Goal: Task Accomplishment & Management: Use online tool/utility

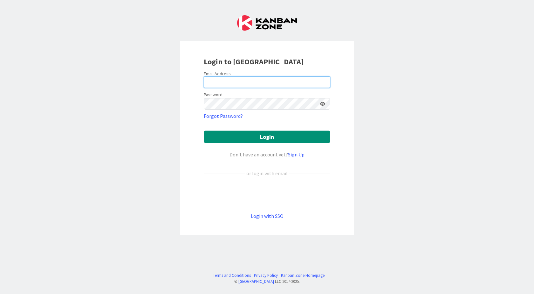
click at [228, 84] on input "email" at bounding box center [267, 81] width 127 height 11
type input "[EMAIL_ADDRESS][PERSON_NAME][DOMAIN_NAME]"
click at [237, 111] on form "Email Address [EMAIL_ADDRESS][PERSON_NAME][DOMAIN_NAME] Password Forgot Passwor…" at bounding box center [267, 145] width 127 height 149
click at [321, 104] on icon at bounding box center [322, 103] width 5 height 4
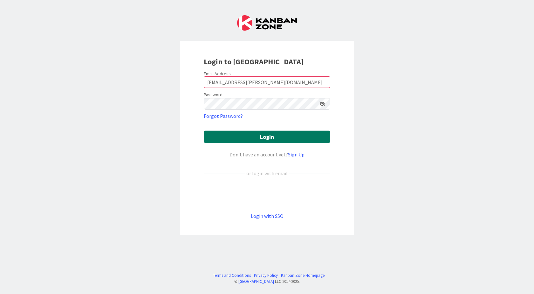
click at [269, 139] on button "Login" at bounding box center [267, 136] width 127 height 12
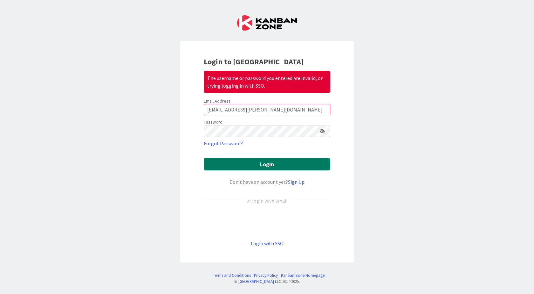
click at [241, 164] on button "Login" at bounding box center [267, 164] width 127 height 12
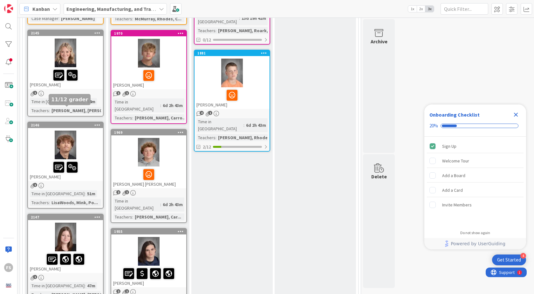
scroll to position [286, 0]
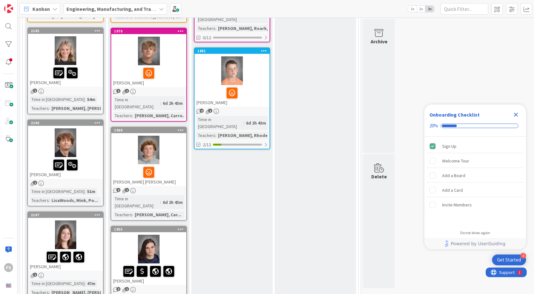
click at [60, 96] on div "Time in [GEOGRAPHIC_DATA]" at bounding box center [57, 99] width 55 height 7
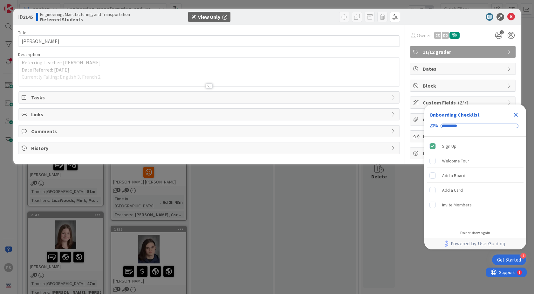
click at [210, 86] on div at bounding box center [209, 85] width 7 height 5
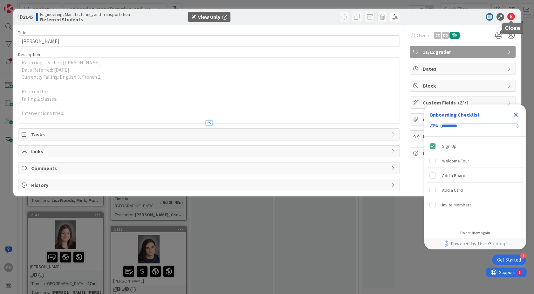
click at [513, 16] on icon at bounding box center [512, 17] width 8 height 8
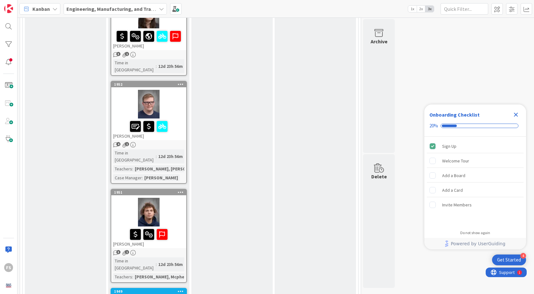
scroll to position [726, 0]
